Goal: Check status: Check status

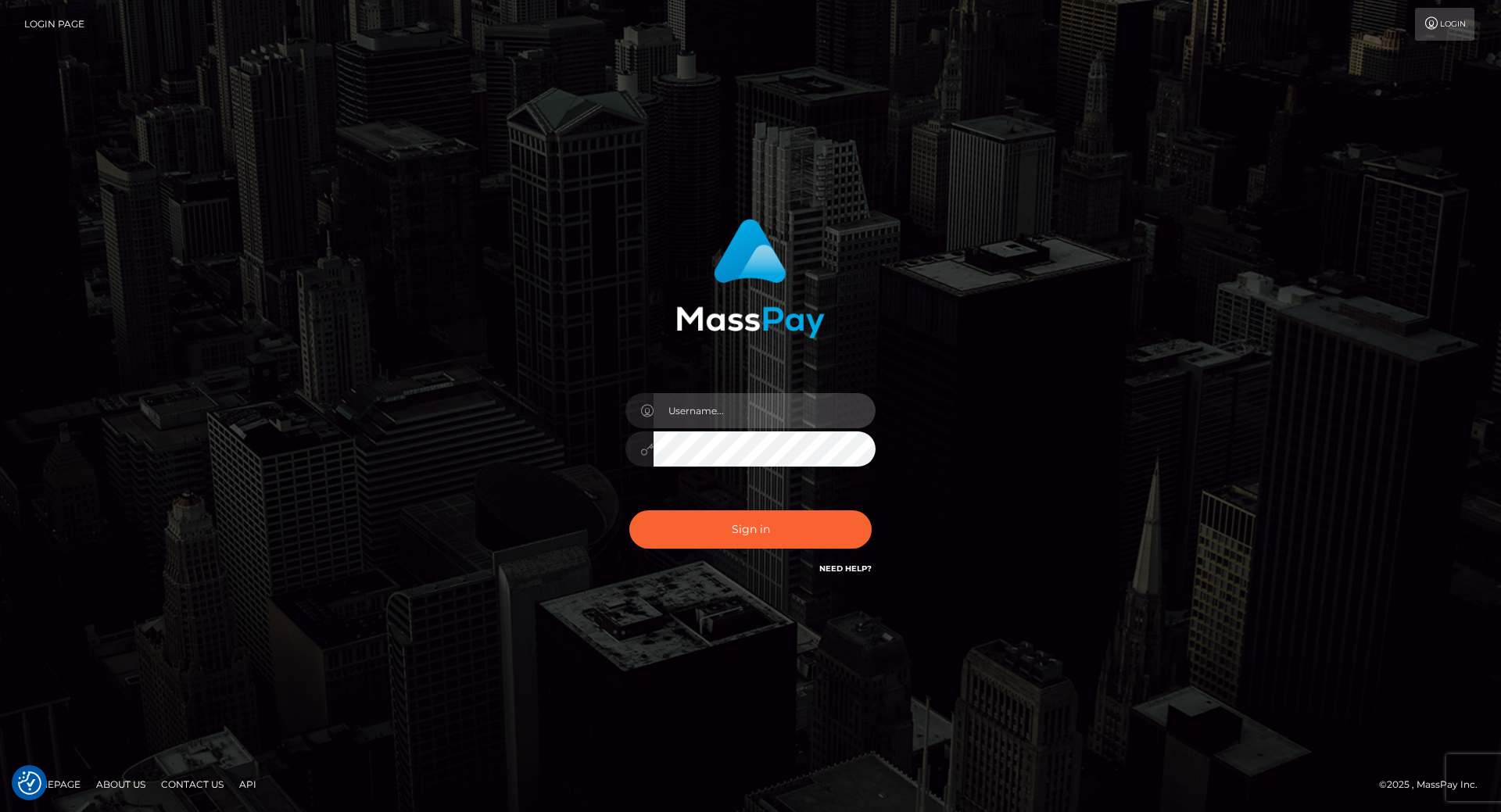
click at [739, 406] on input "text" at bounding box center [764, 411] width 222 height 35
type input "leslie.throne"
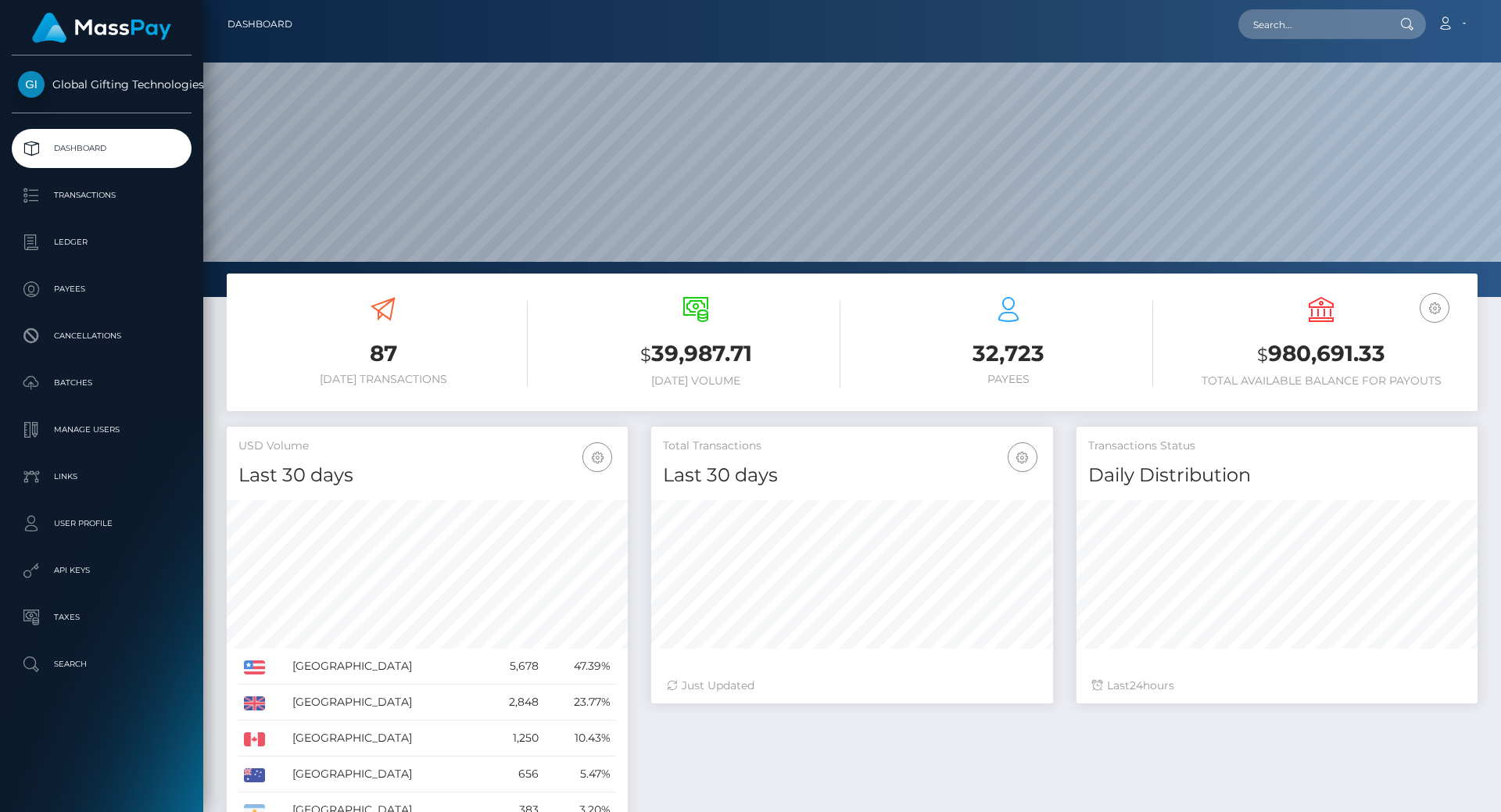
scroll to position [277, 402]
click at [1290, 345] on h3 "$ 980,691.33" at bounding box center [1321, 354] width 289 height 32
copy h3 "980,691.33"
